Goal: Task Accomplishment & Management: Complete application form

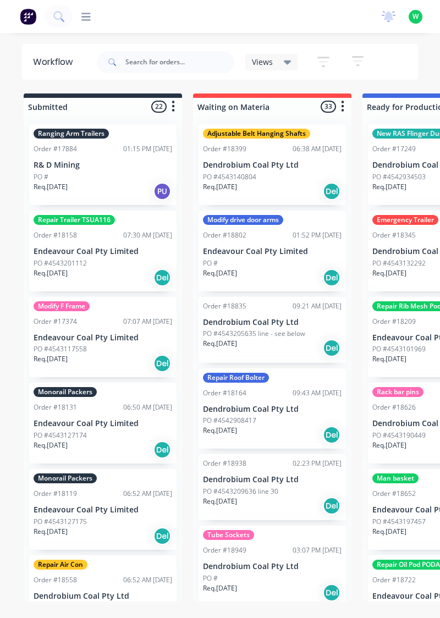
click at [105, 24] on div "productivity productivity Workflow Planner Delivery Scheduling Timesheets No ne…" at bounding box center [220, 16] width 440 height 33
click at [80, 20] on div at bounding box center [82, 17] width 18 height 10
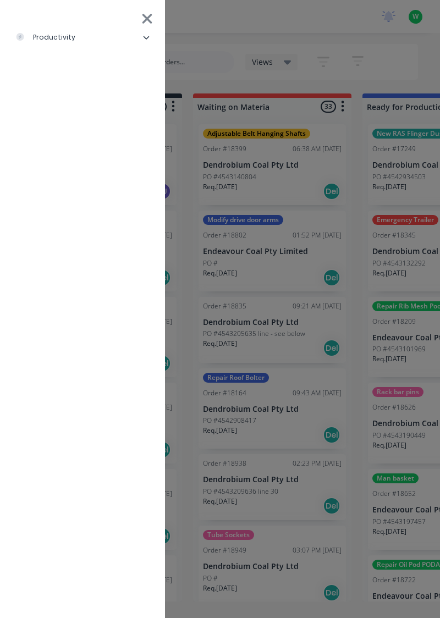
click at [76, 49] on li "productivity" at bounding box center [82, 37] width 147 height 27
click at [68, 150] on div "Timesheets" at bounding box center [53, 147] width 59 height 10
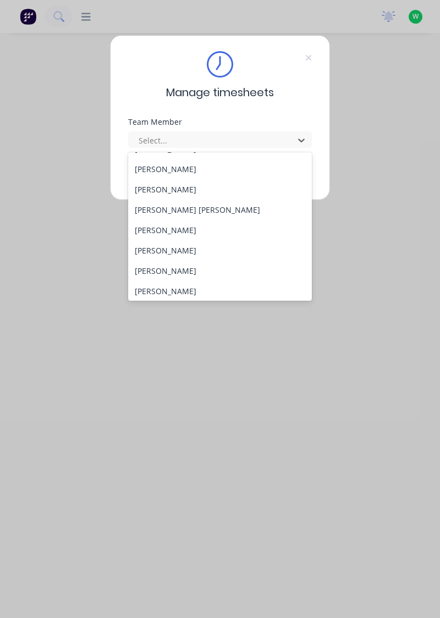
scroll to position [410, 0]
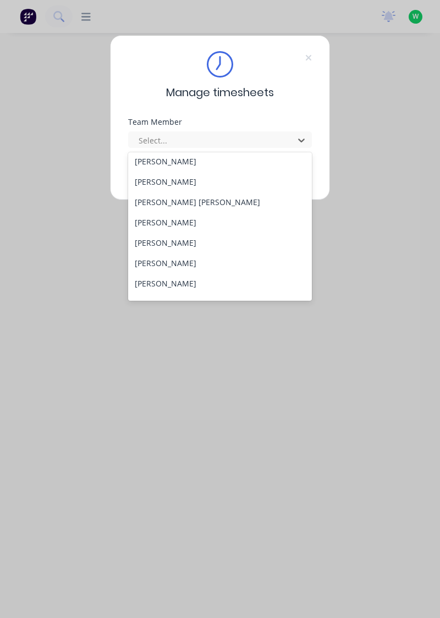
click at [189, 225] on div "Rob Bracamonte" at bounding box center [220, 222] width 184 height 20
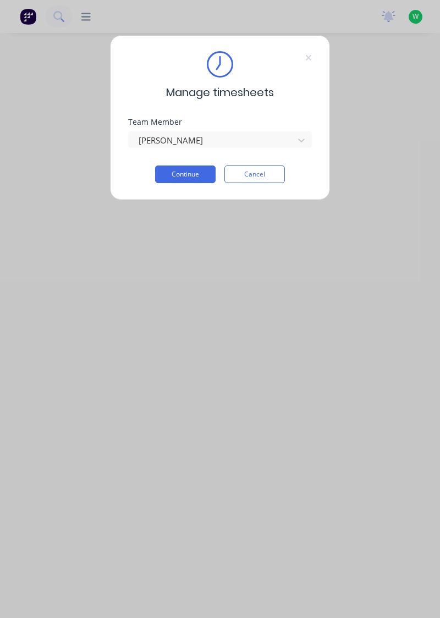
click at [197, 176] on button "Continue" at bounding box center [185, 174] width 60 height 18
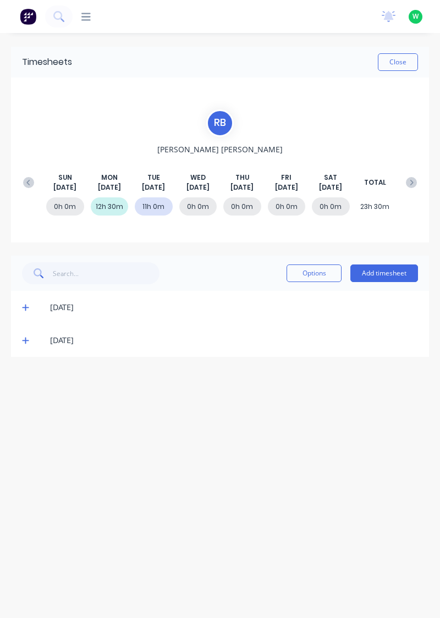
click at [380, 272] on button "Add timesheet" at bounding box center [384, 273] width 68 height 18
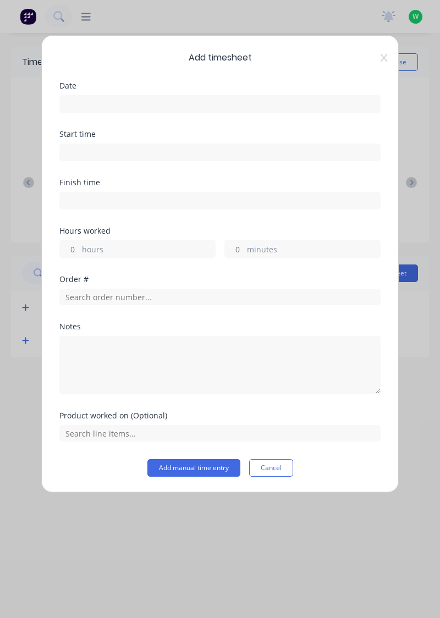
click at [135, 102] on input at bounding box center [220, 104] width 320 height 16
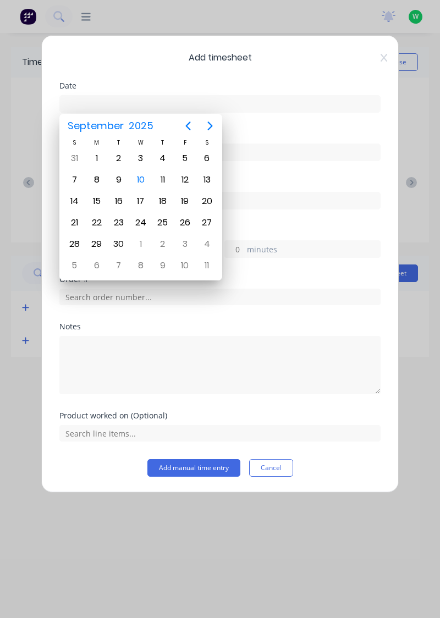
click at [142, 173] on div "10" at bounding box center [140, 179] width 16 height 16
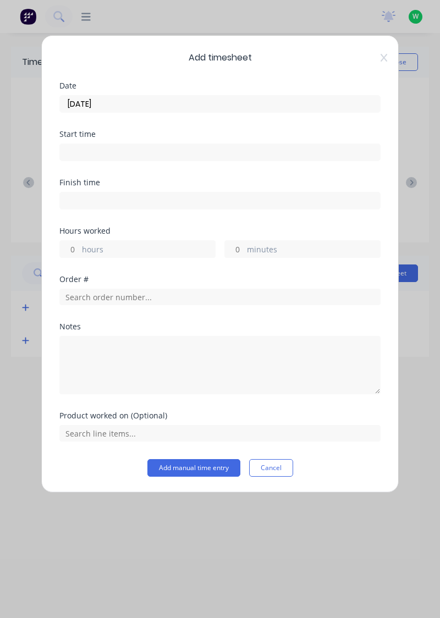
type input "10/09/2025"
click at [66, 247] on input "hours" at bounding box center [69, 249] width 19 height 16
type input "11"
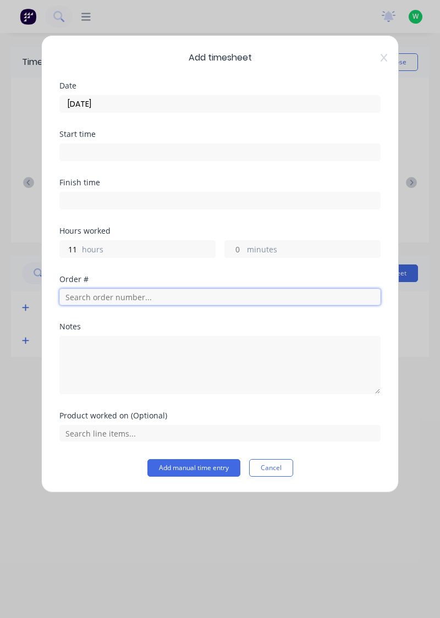
click at [98, 297] on input "text" at bounding box center [219, 296] width 321 height 16
type input "17943"
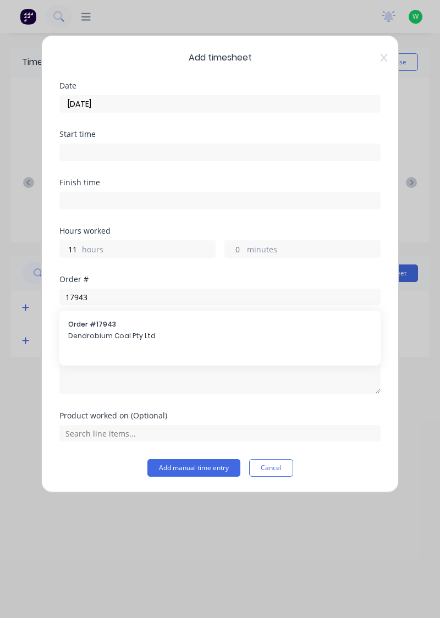
click at [124, 338] on span "Dendrobium Coal Pty Ltd" at bounding box center [219, 336] width 303 height 10
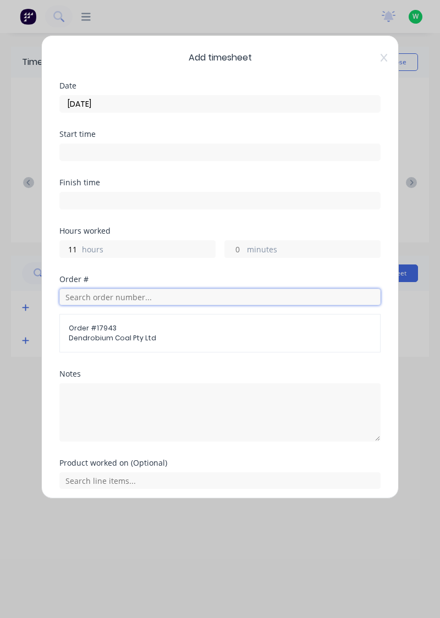
click at [88, 298] on input "text" at bounding box center [219, 296] width 321 height 16
type input "17943"
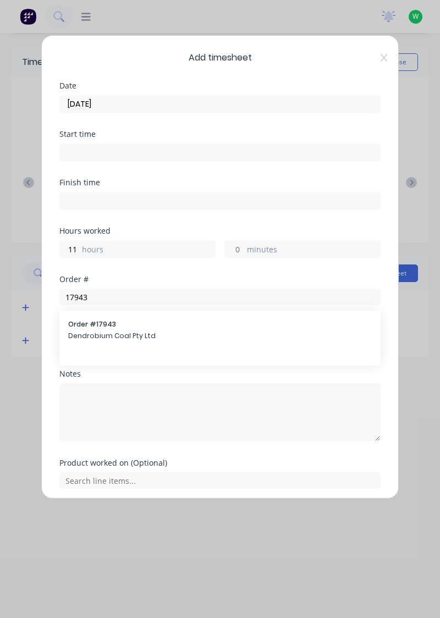
click at [93, 337] on span "Dendrobium Coal Pty Ltd" at bounding box center [219, 336] width 303 height 10
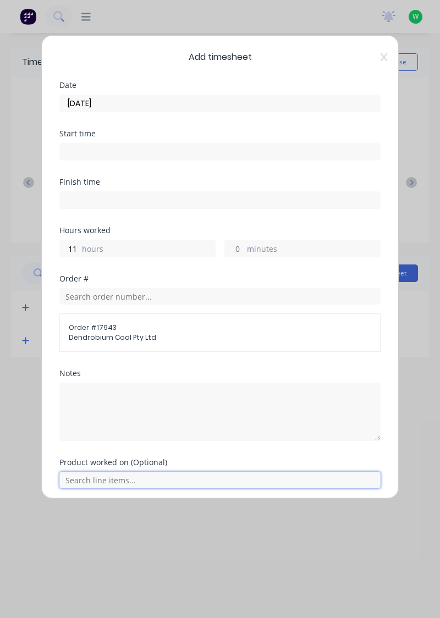
click at [121, 476] on input "text" at bounding box center [219, 479] width 321 height 16
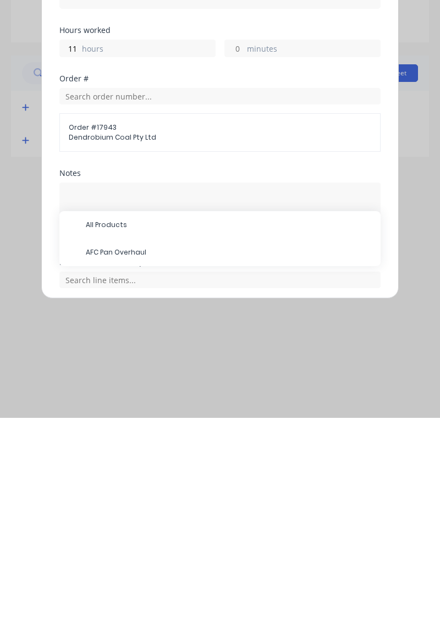
click at [131, 453] on span "AFC Pan Overhaul" at bounding box center [229, 452] width 286 height 10
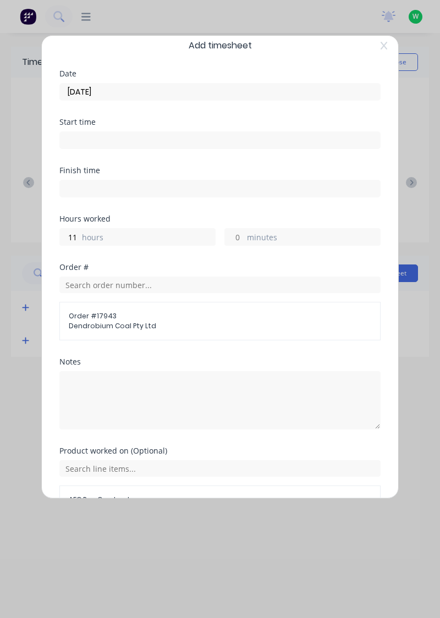
scroll to position [75, 0]
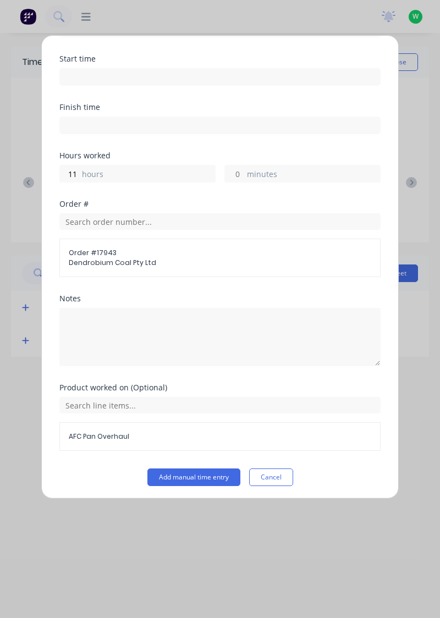
click at [193, 476] on button "Add manual time entry" at bounding box center [193, 477] width 93 height 18
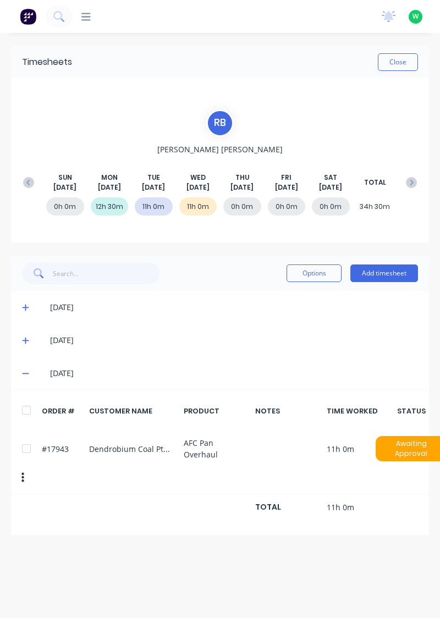
click at [401, 65] on button "Close" at bounding box center [397, 62] width 40 height 18
